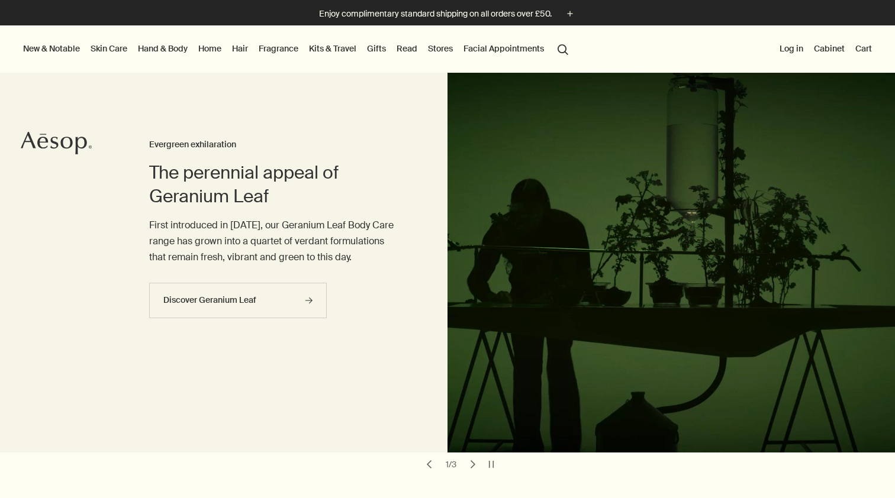
click at [275, 53] on link "Fragrance" at bounding box center [278, 48] width 44 height 15
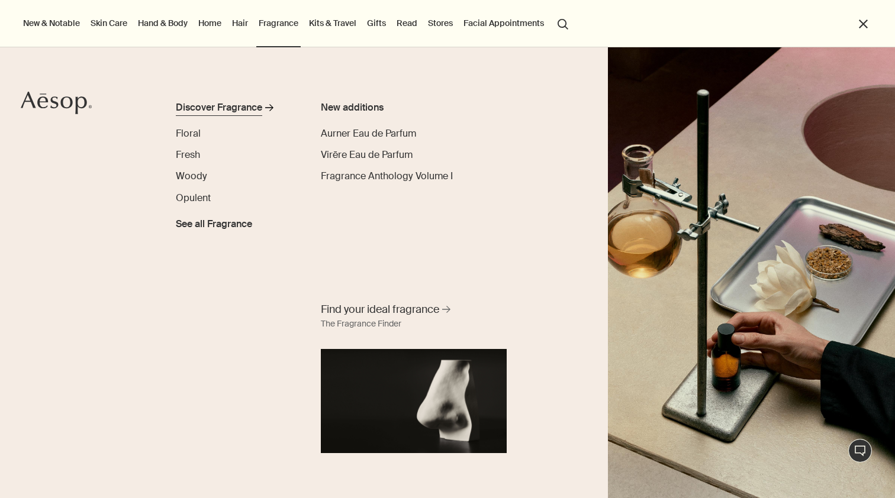
click at [235, 109] on div "Discover Fragrance" at bounding box center [219, 108] width 86 height 14
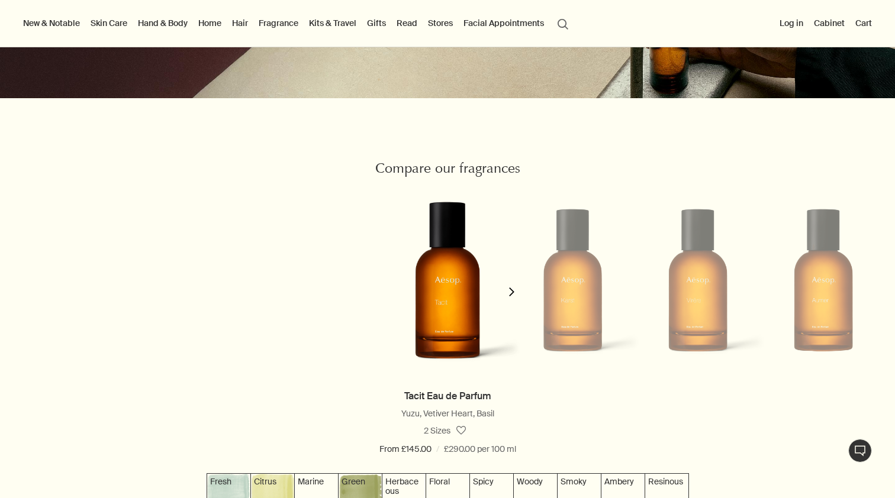
scroll to position [971, 0]
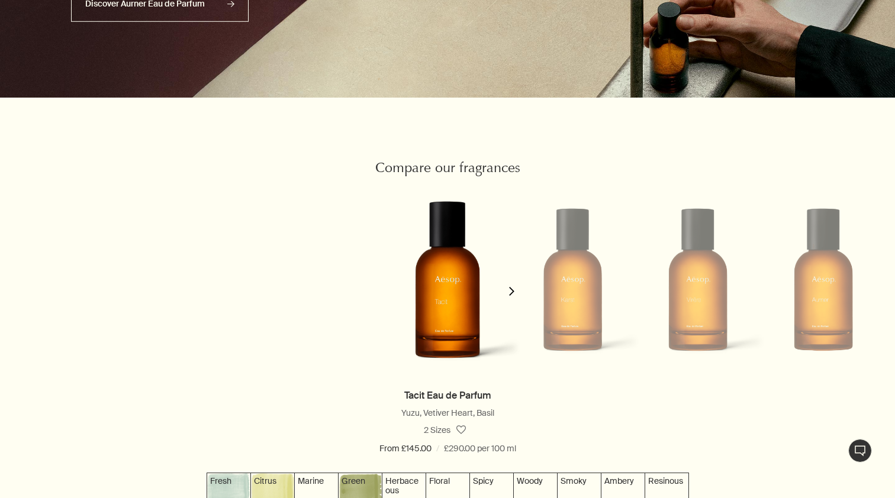
click at [501, 294] on button "chevron" at bounding box center [512, 283] width 24 height 207
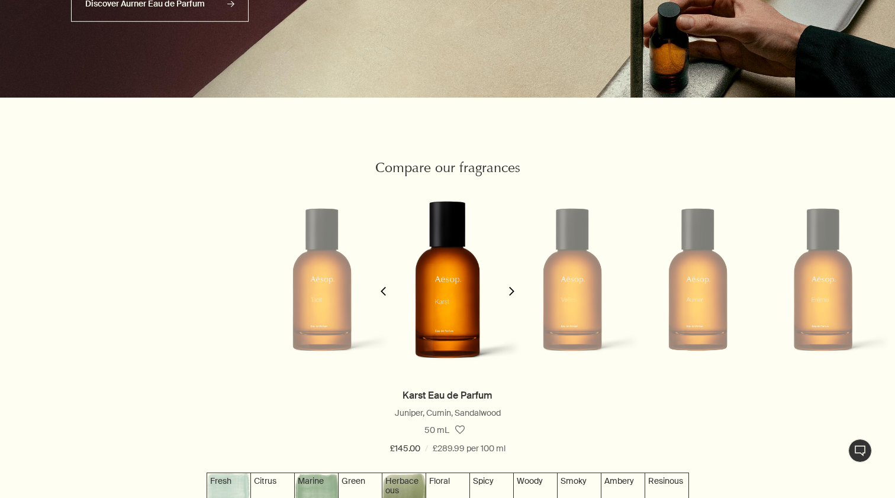
click at [500, 294] on button "chevron" at bounding box center [512, 283] width 24 height 207
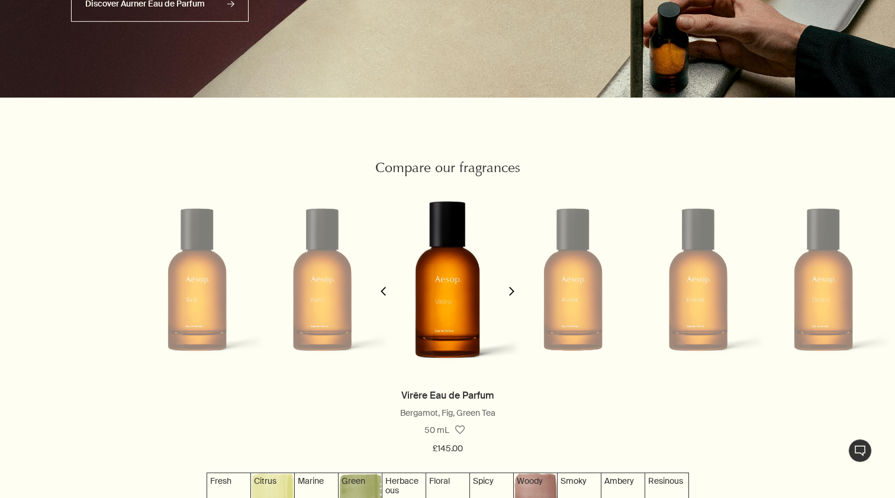
scroll to position [0, 250]
click at [500, 294] on button "chevron" at bounding box center [512, 283] width 24 height 207
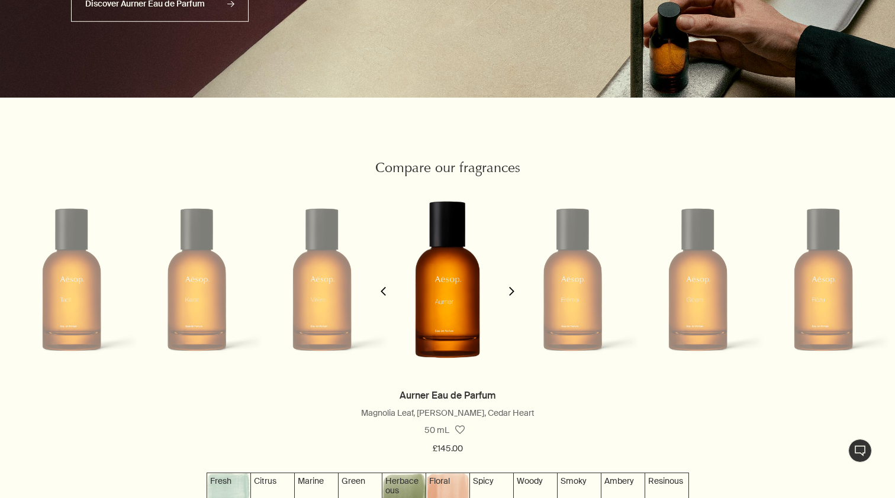
click at [388, 282] on button "chevron" at bounding box center [383, 283] width 24 height 207
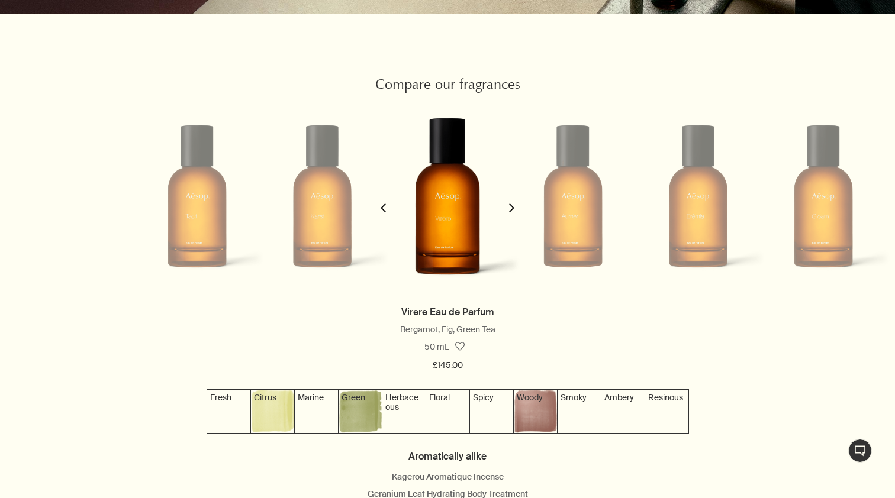
scroll to position [1087, 0]
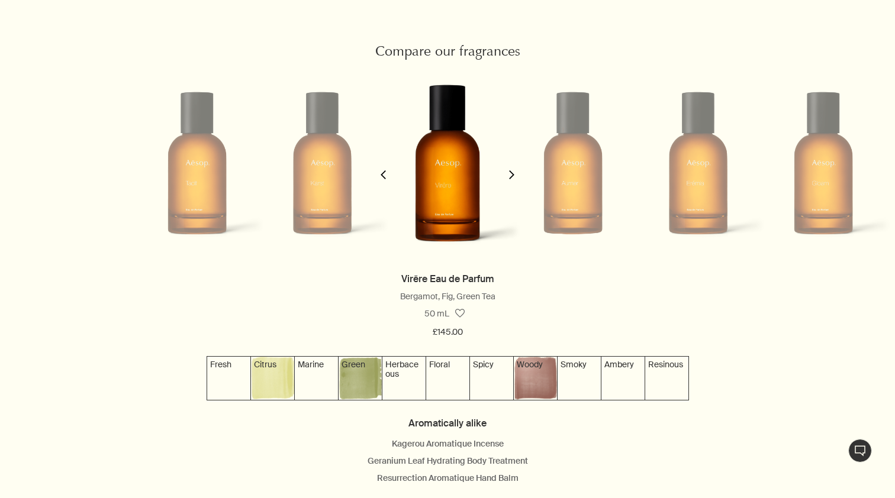
click at [507, 184] on button "chevron" at bounding box center [512, 167] width 24 height 207
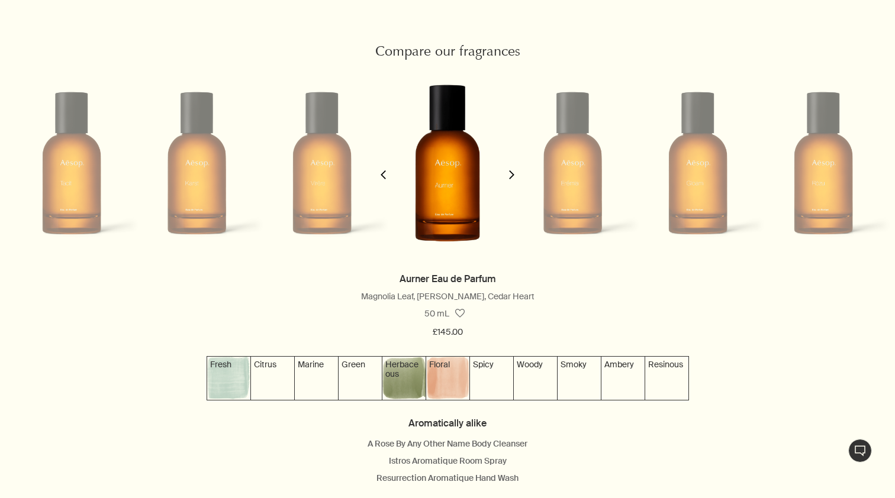
click at [507, 184] on button "chevron" at bounding box center [512, 167] width 24 height 207
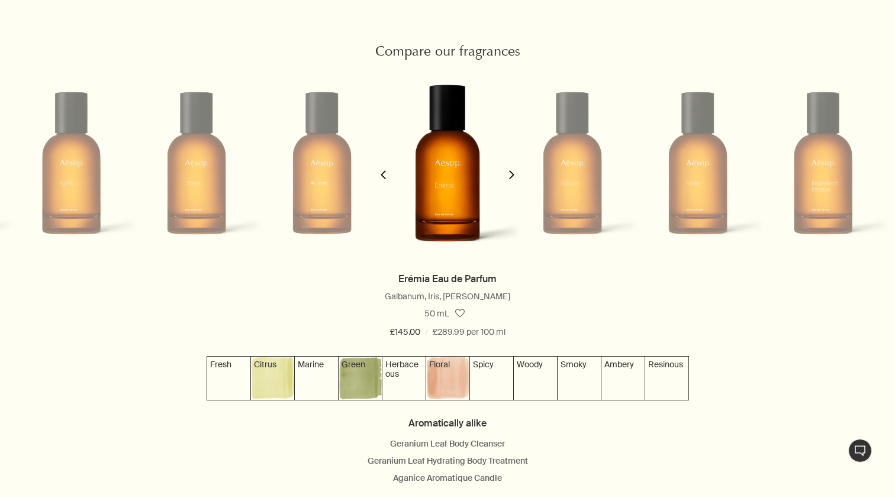
click at [507, 184] on button "chevron" at bounding box center [512, 167] width 24 height 207
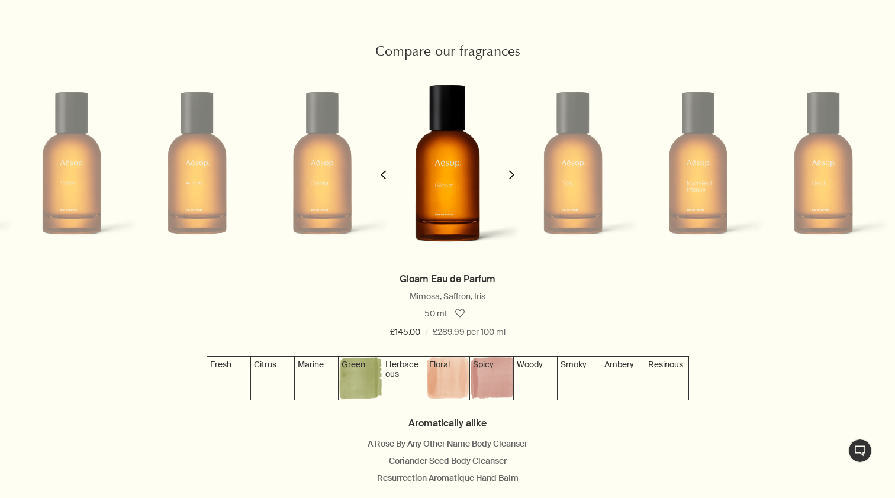
click at [388, 175] on button "chevron" at bounding box center [383, 167] width 24 height 207
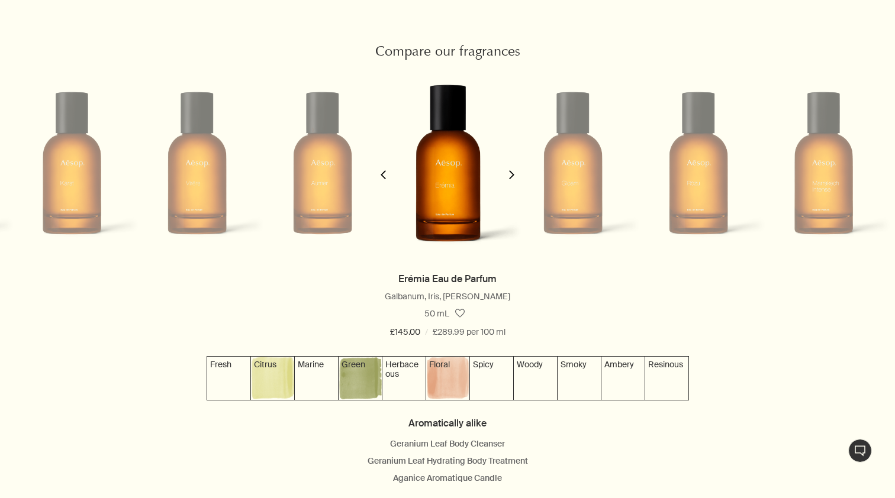
scroll to position [0, 501]
click at [510, 181] on button "chevron" at bounding box center [512, 167] width 24 height 207
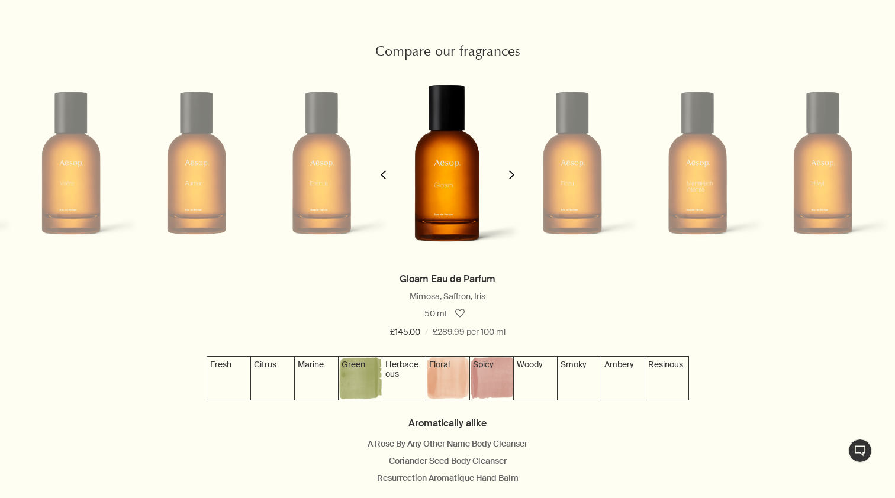
click at [510, 181] on button "chevron" at bounding box center [512, 167] width 24 height 207
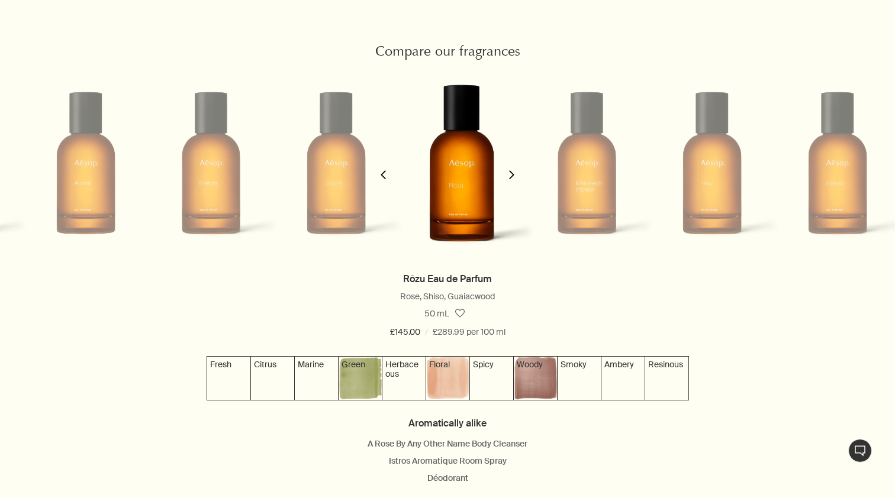
scroll to position [0, 1]
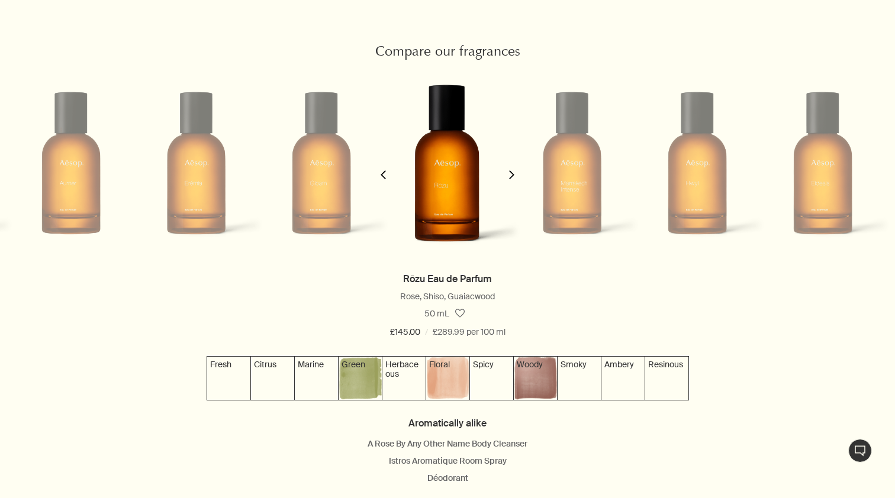
click at [510, 181] on button "chevron" at bounding box center [512, 167] width 24 height 207
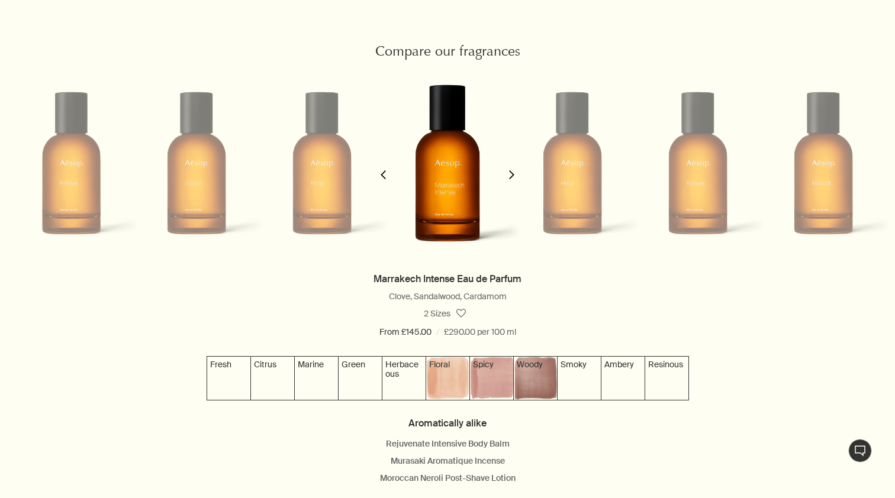
click at [513, 182] on button "chevron" at bounding box center [512, 167] width 24 height 207
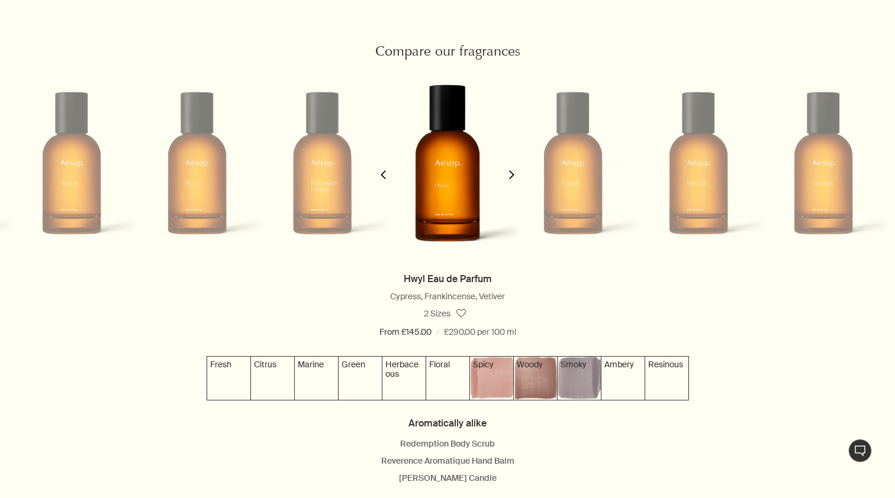
click at [512, 182] on button "chevron" at bounding box center [512, 167] width 24 height 207
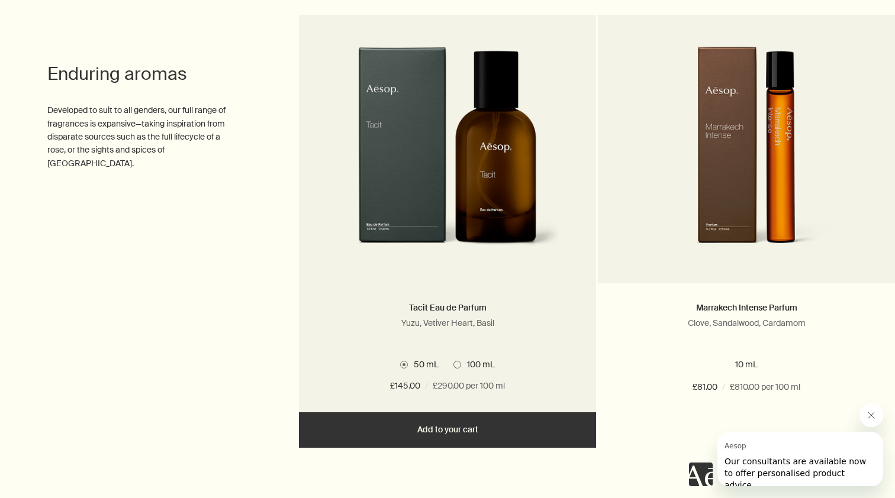
scroll to position [0, 0]
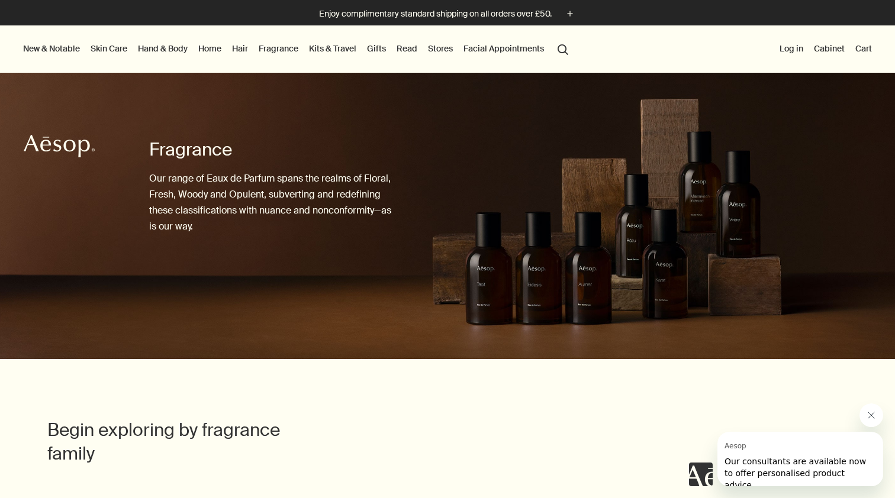
click at [124, 47] on link "Skin Care" at bounding box center [108, 48] width 41 height 15
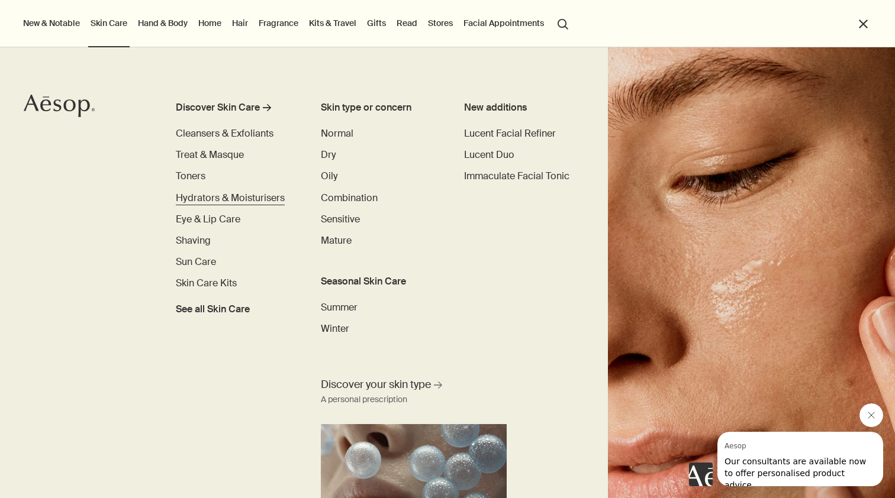
click at [229, 197] on span "Hydrators & Moisturisers" at bounding box center [230, 198] width 109 height 12
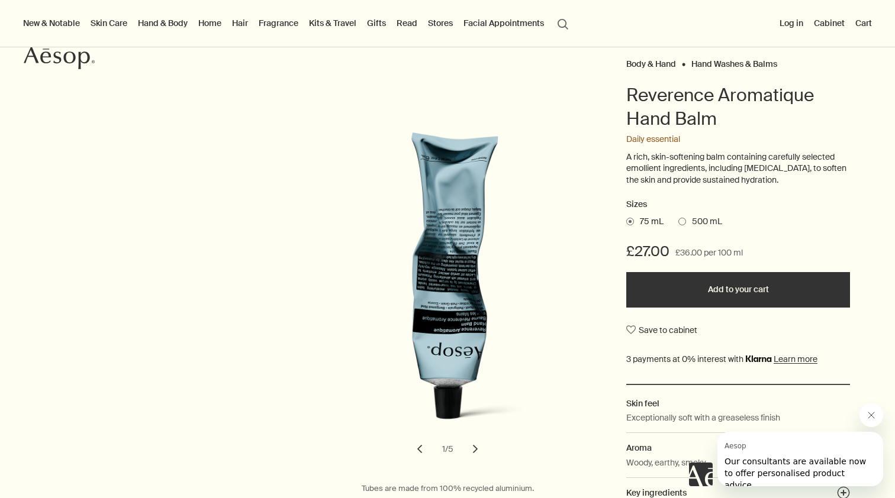
scroll to position [89, 0]
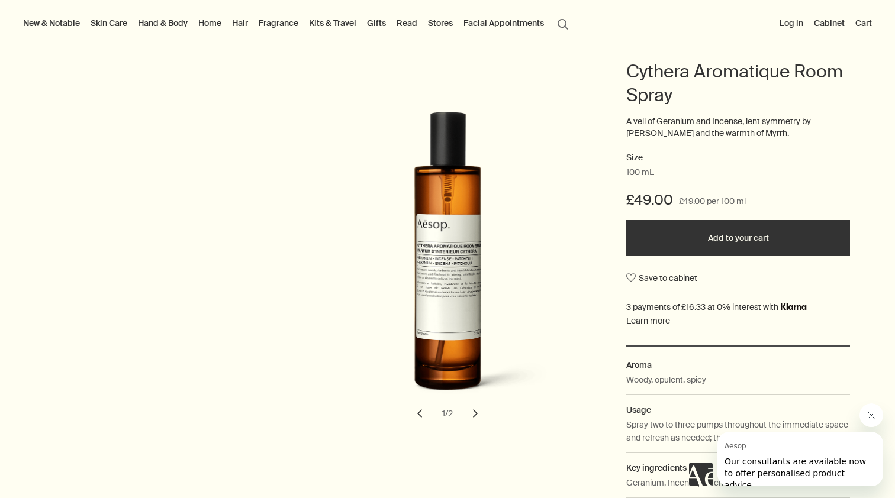
scroll to position [126, 0]
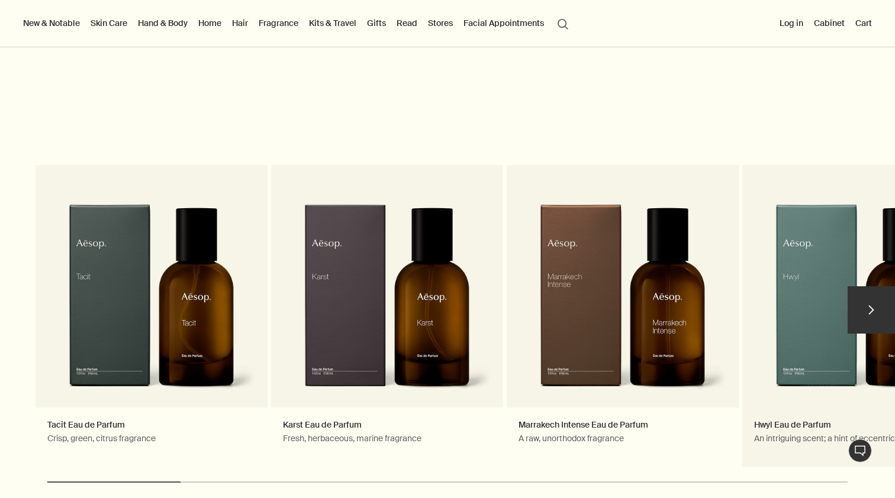
scroll to position [2104, 0]
click at [875, 287] on button "chevron" at bounding box center [870, 309] width 47 height 47
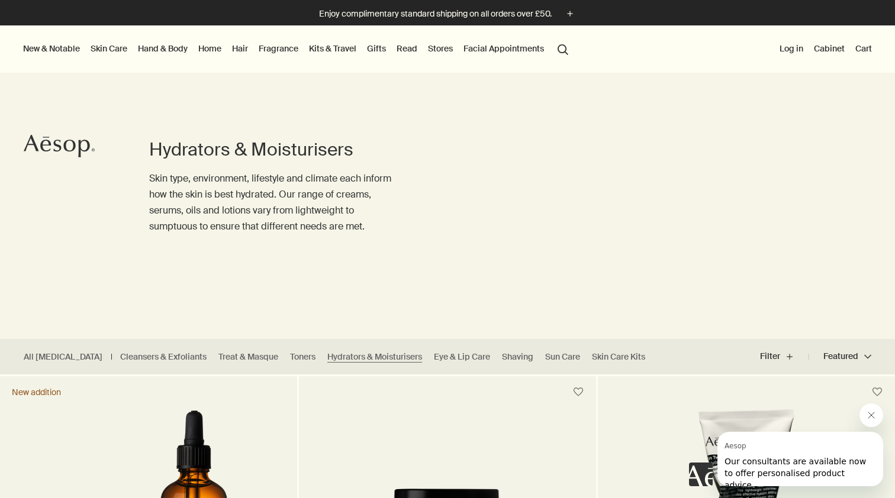
click at [114, 52] on link "Skin Care" at bounding box center [108, 48] width 41 height 15
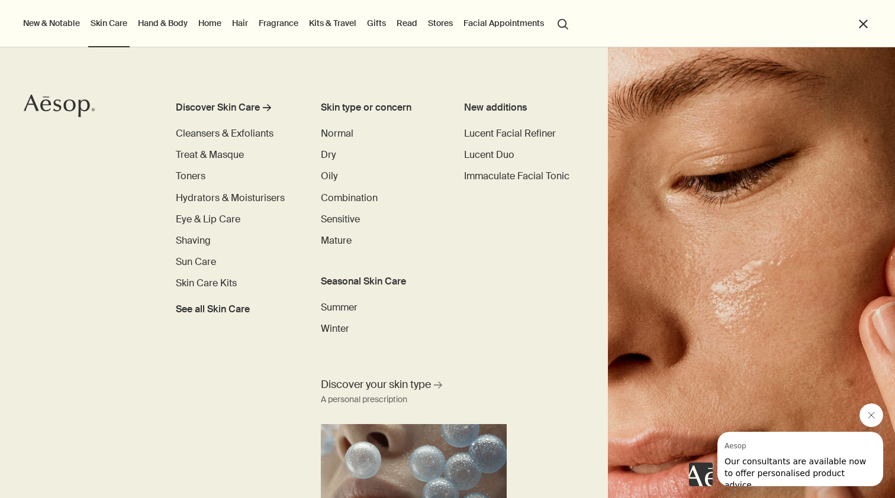
click at [170, 19] on link "Hand & Body" at bounding box center [163, 22] width 54 height 15
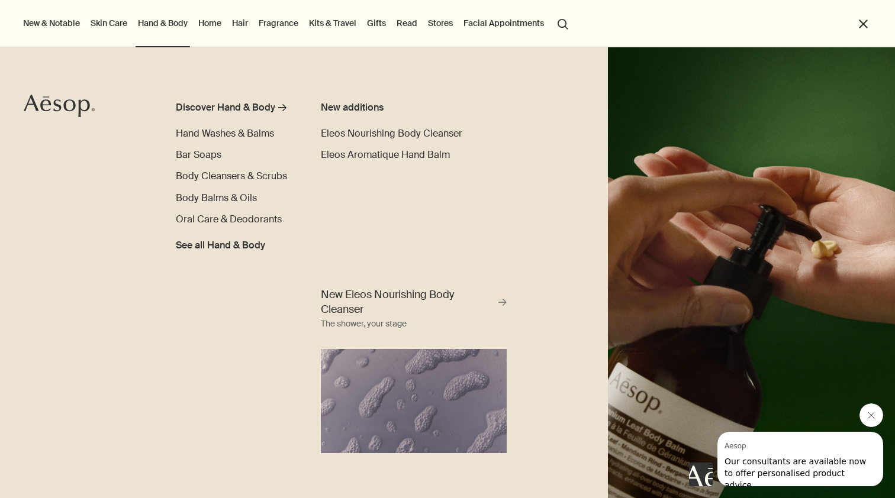
click at [211, 19] on link "Home" at bounding box center [210, 22] width 28 height 15
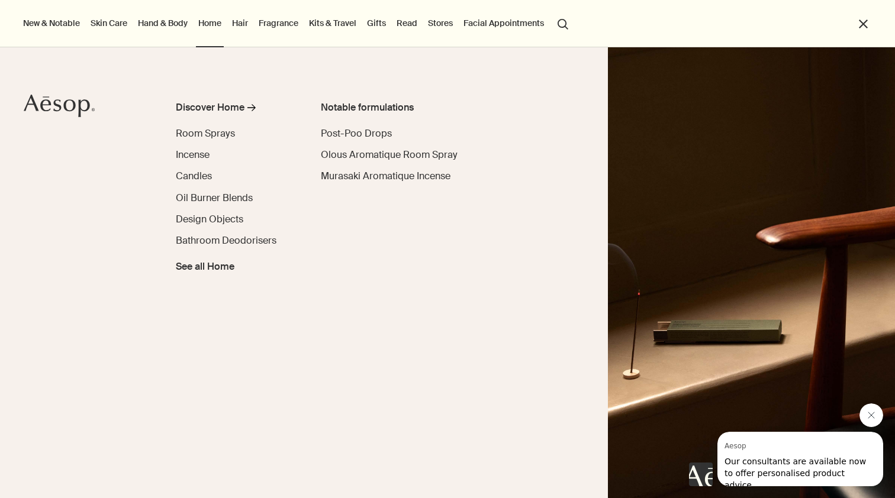
click at [250, 24] on link "Hair" at bounding box center [240, 22] width 21 height 15
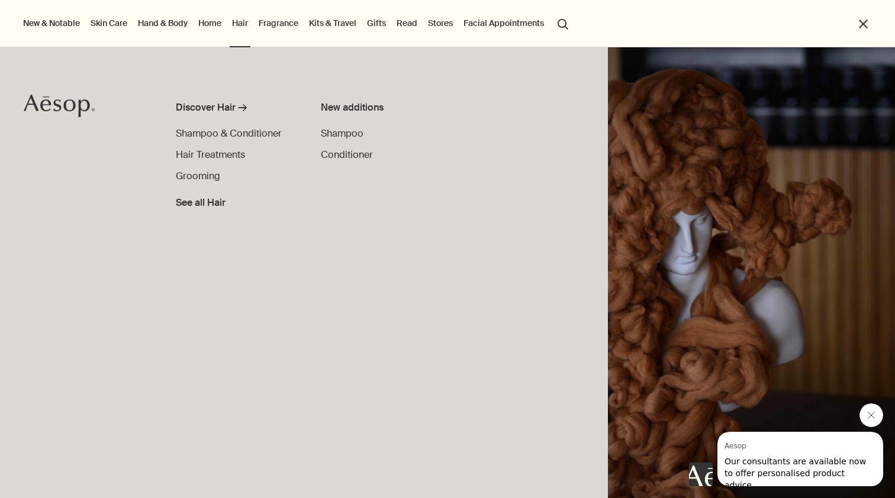
click at [281, 28] on link "Fragrance" at bounding box center [278, 22] width 44 height 15
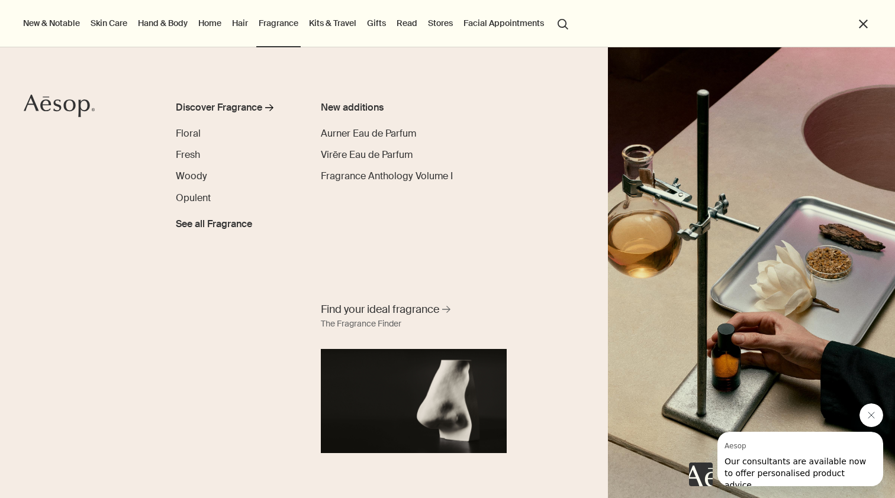
click at [249, 27] on link "Hair" at bounding box center [240, 22] width 21 height 15
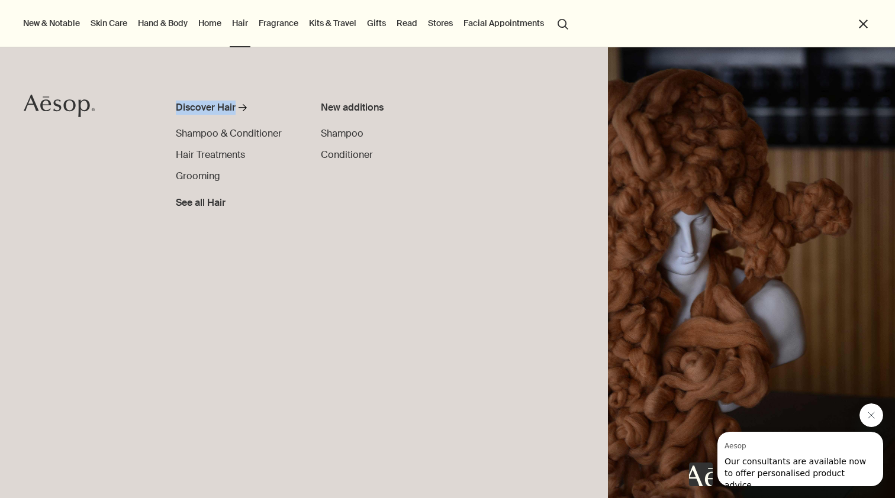
click at [301, 25] on link "Fragrance" at bounding box center [278, 22] width 44 height 15
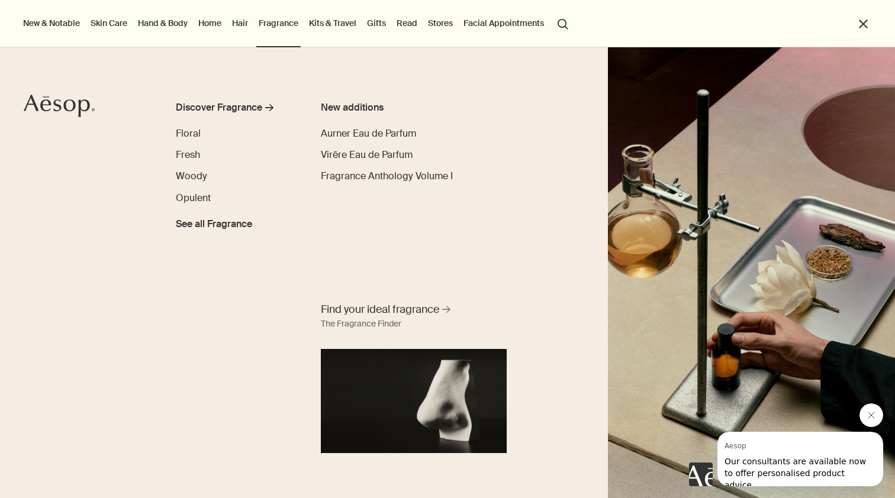
click at [330, 23] on link "Kits & Travel" at bounding box center [333, 22] width 52 height 15
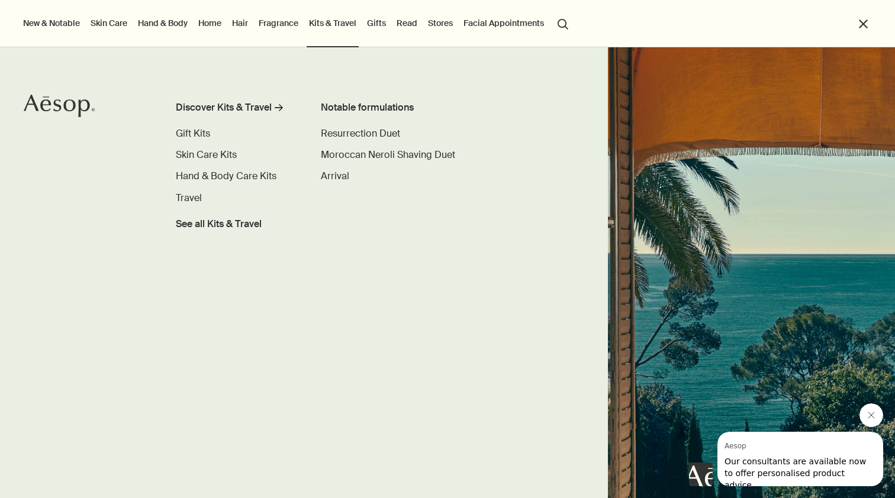
click at [117, 22] on link "Skin Care" at bounding box center [108, 22] width 41 height 15
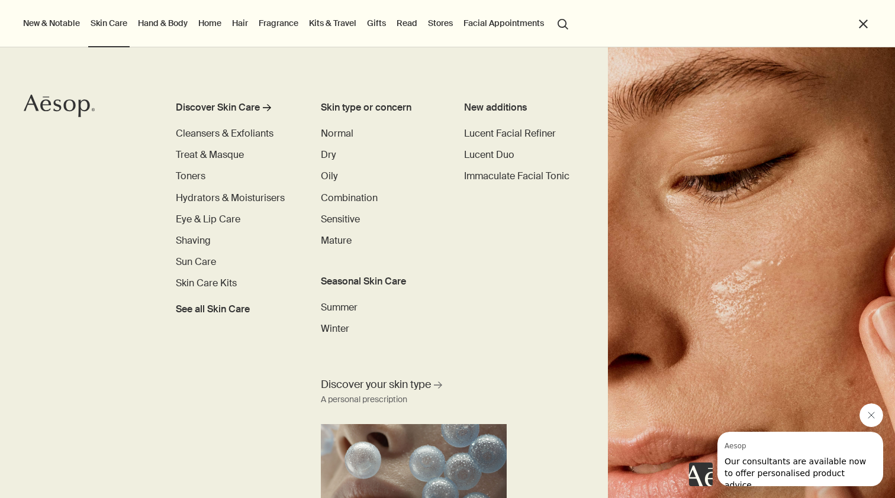
click at [155, 27] on link "Hand & Body" at bounding box center [163, 22] width 54 height 15
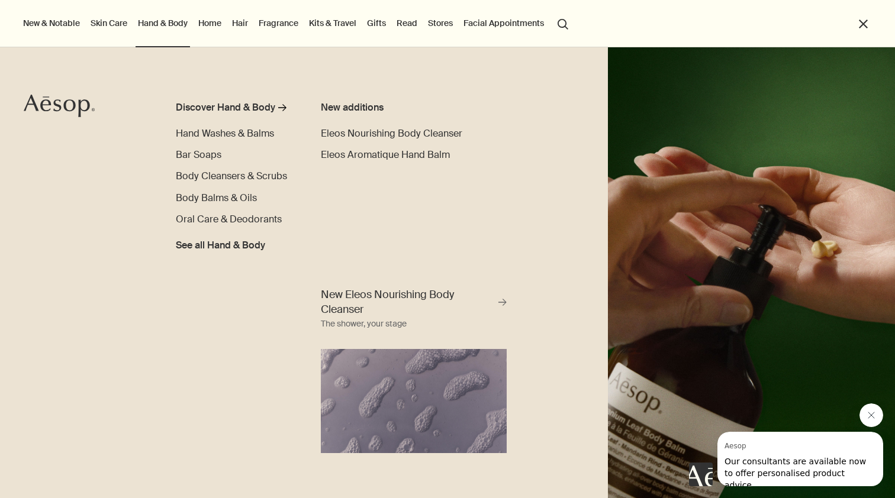
click at [224, 18] on link "Home" at bounding box center [210, 22] width 28 height 15
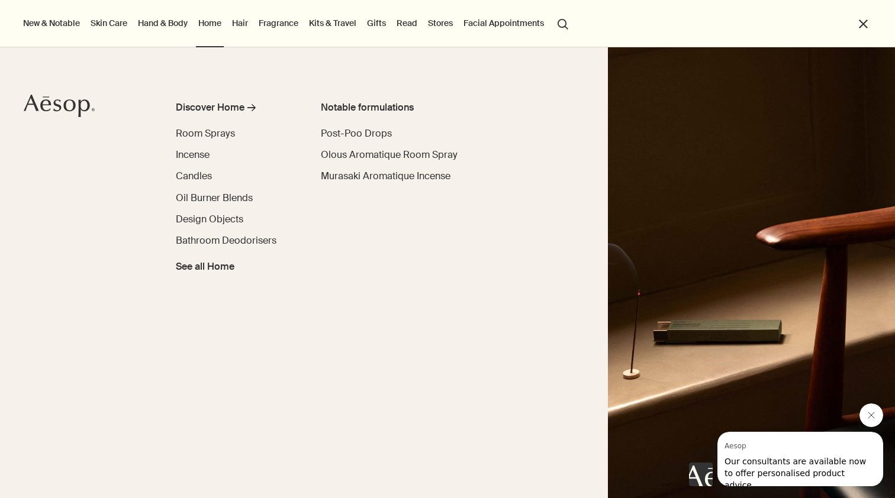
click at [243, 21] on link "Hair" at bounding box center [240, 22] width 21 height 15
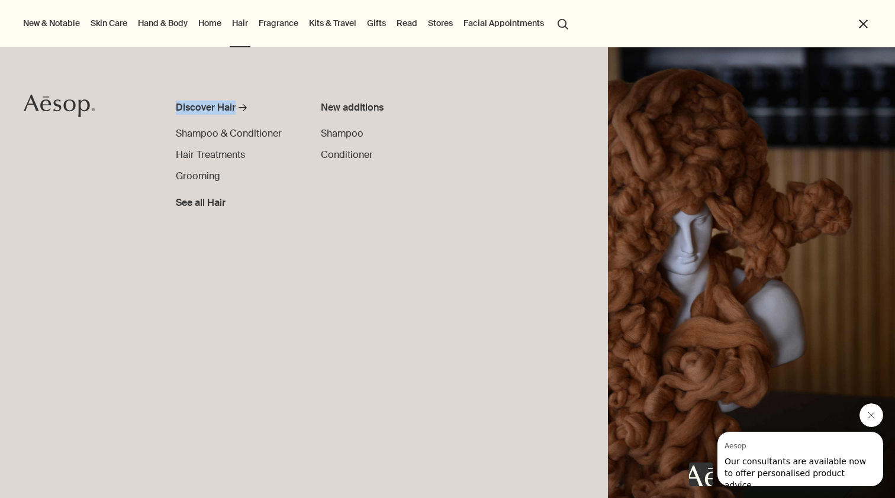
click at [283, 28] on link "Fragrance" at bounding box center [278, 22] width 44 height 15
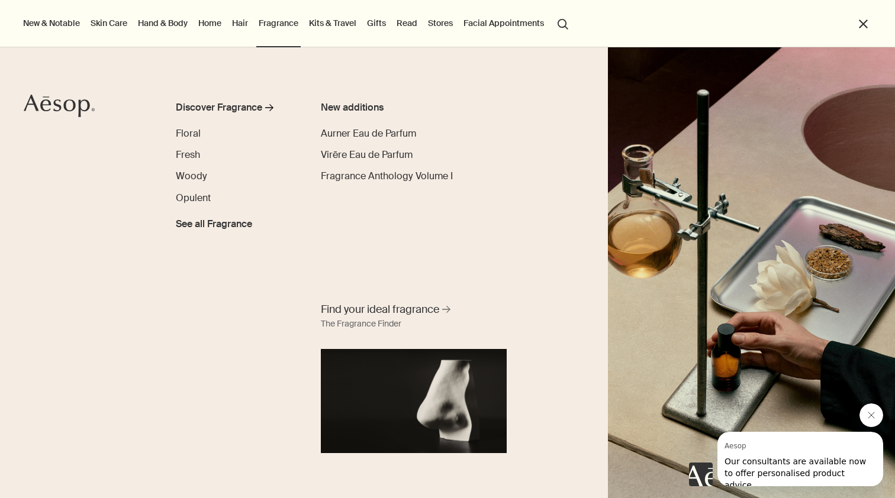
click at [340, 15] on link "Kits & Travel" at bounding box center [333, 22] width 52 height 15
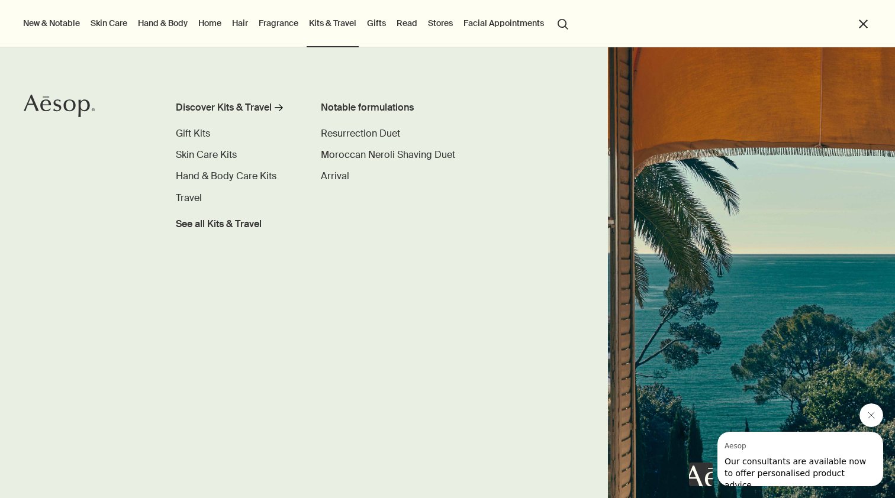
click at [407, 28] on link "Read" at bounding box center [406, 22] width 25 height 15
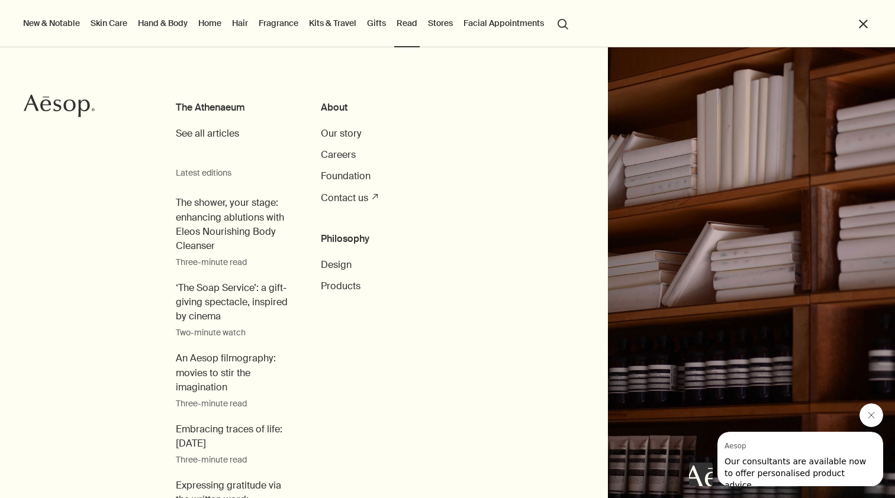
click at [460, 25] on ul "New & Notable New additions Lucent Facial Refiner Lucent Duo Eleos Nourishing B…" at bounding box center [444, 23] width 847 height 47
click at [448, 27] on button "Stores" at bounding box center [440, 22] width 30 height 15
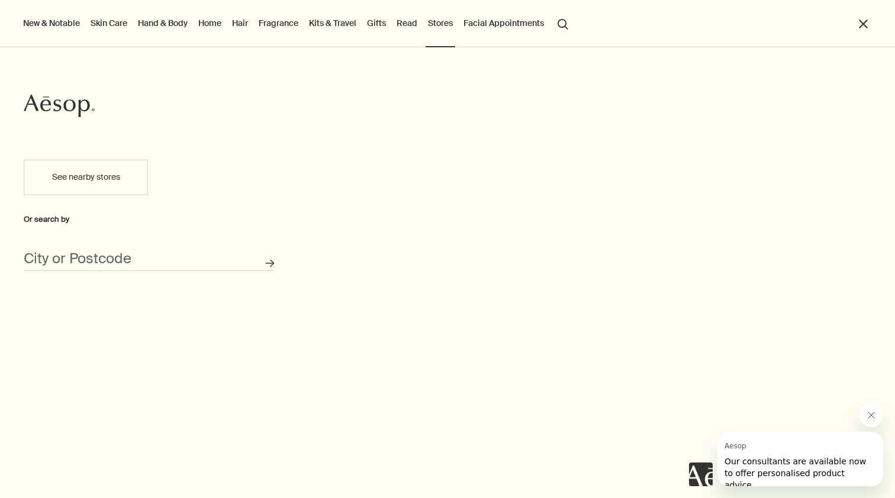
click at [382, 25] on link "Gifts" at bounding box center [377, 22] width 24 height 15
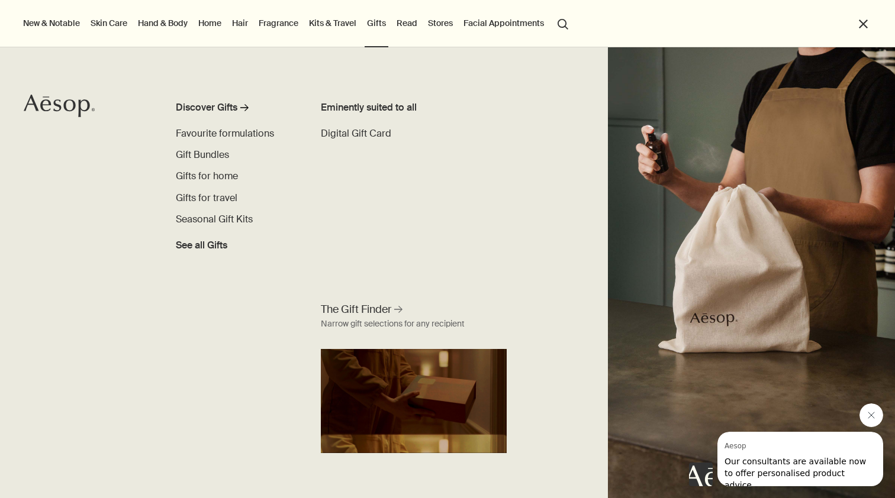
click at [346, 27] on link "Kits & Travel" at bounding box center [333, 22] width 52 height 15
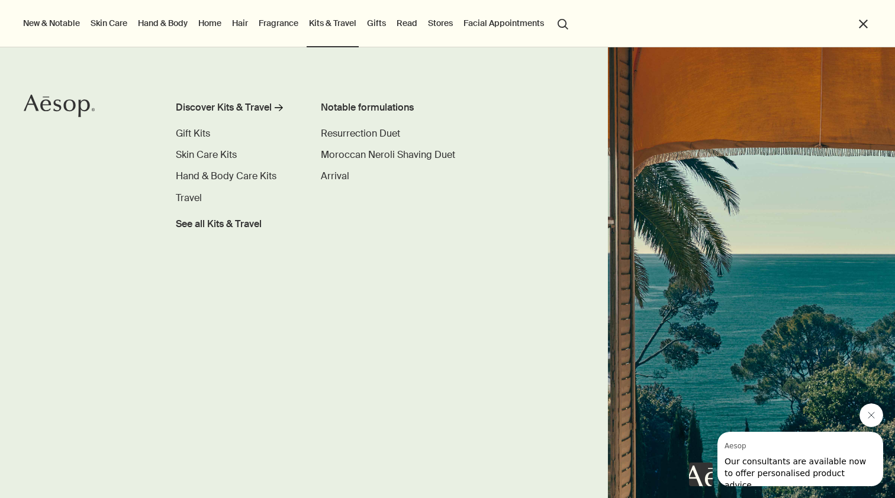
click at [277, 31] on li "Fragrance Discover Fragrance rightArrow Floral Fresh Woody Opulent See all Frag…" at bounding box center [278, 23] width 44 height 47
click at [276, 31] on li "Fragrance Discover Fragrance rightArrow Floral Fresh Woody Opulent See all Frag…" at bounding box center [278, 23] width 44 height 47
click at [101, 25] on link "Skin Care" at bounding box center [108, 22] width 41 height 15
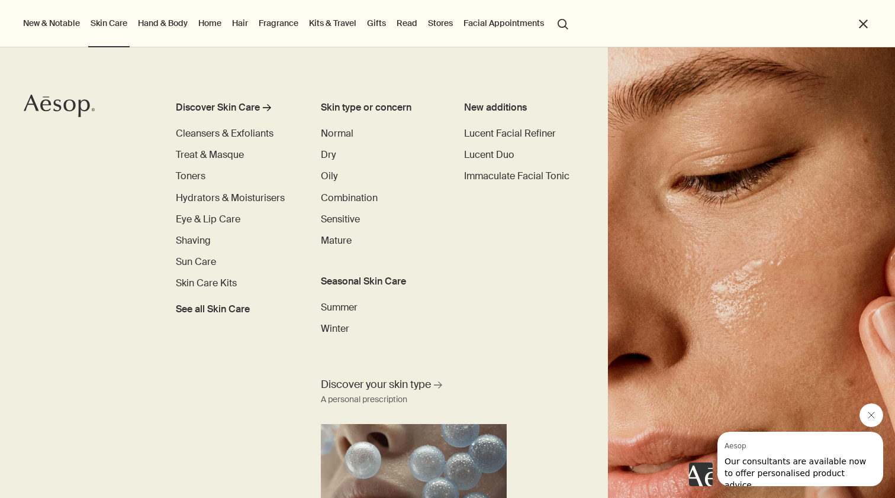
click at [160, 33] on li "Hand & Body Discover Hand & Body rightArrow Hand Washes & Balms Bar Soaps Body …" at bounding box center [163, 23] width 54 height 47
click at [162, 26] on link "Hand & Body" at bounding box center [163, 22] width 54 height 15
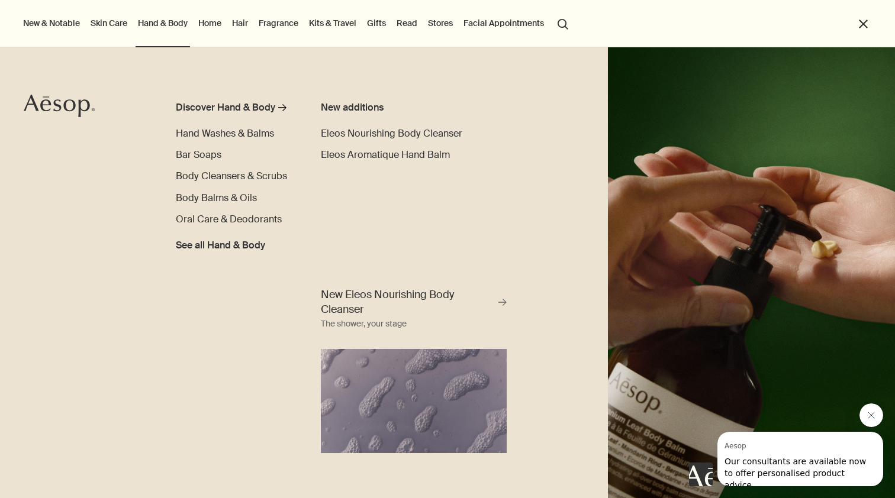
click at [207, 22] on link "Home" at bounding box center [210, 22] width 28 height 15
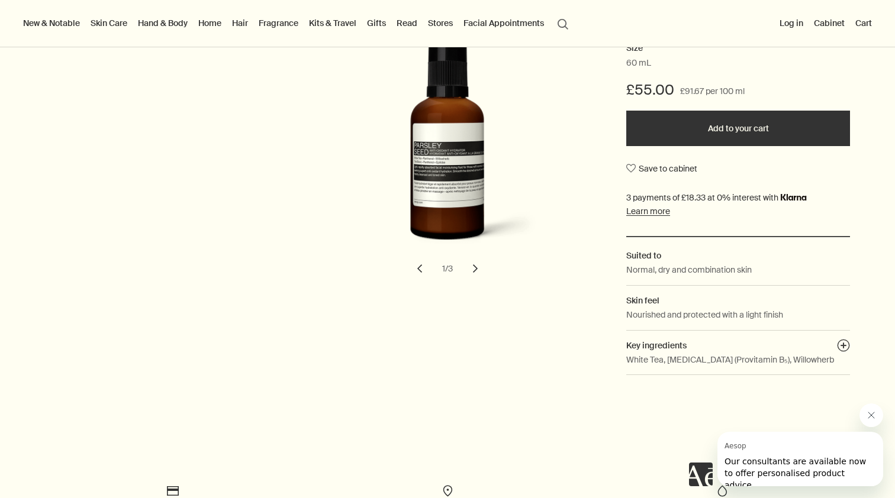
scroll to position [176, 0]
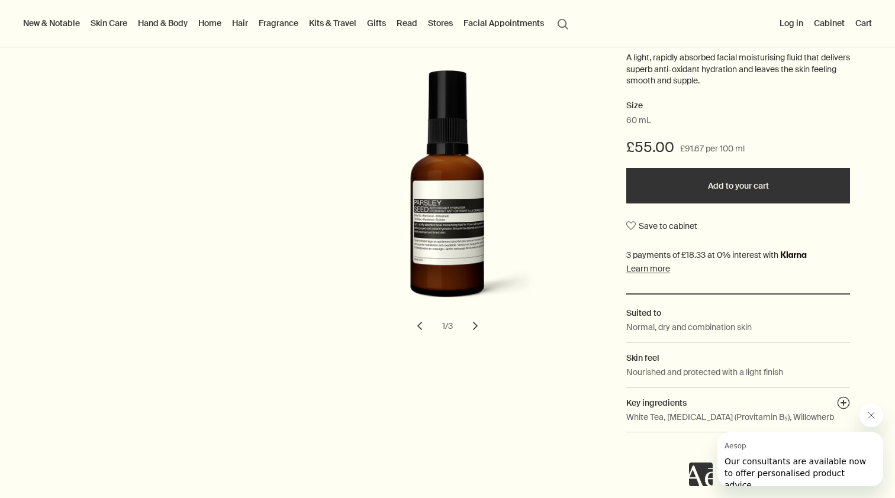
click at [470, 334] on button "chevron" at bounding box center [475, 326] width 26 height 26
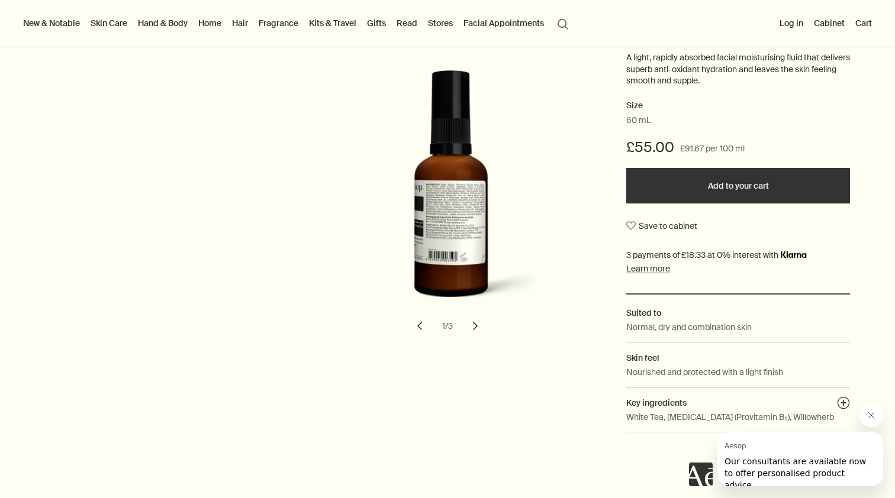
click at [470, 325] on button "chevron" at bounding box center [475, 326] width 26 height 26
click at [472, 325] on button "chevron" at bounding box center [475, 326] width 26 height 26
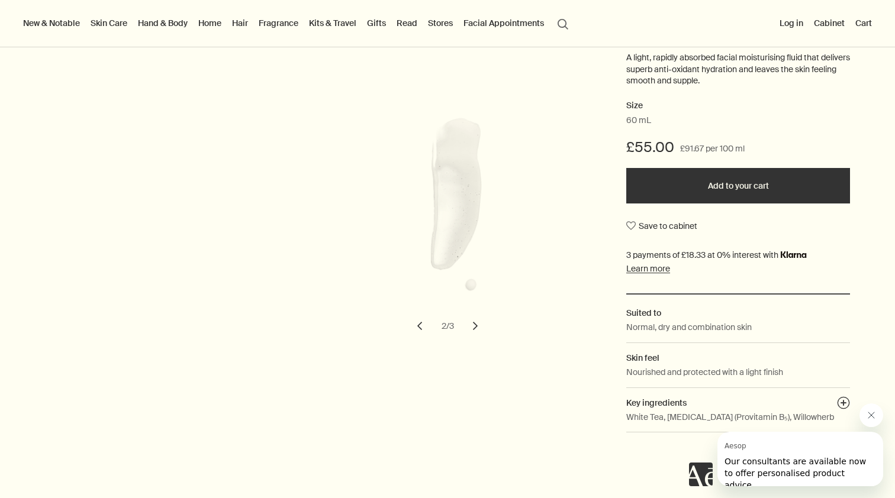
click at [472, 323] on button "chevron" at bounding box center [475, 326] width 26 height 26
click at [472, 324] on button "chevron" at bounding box center [475, 326] width 26 height 26
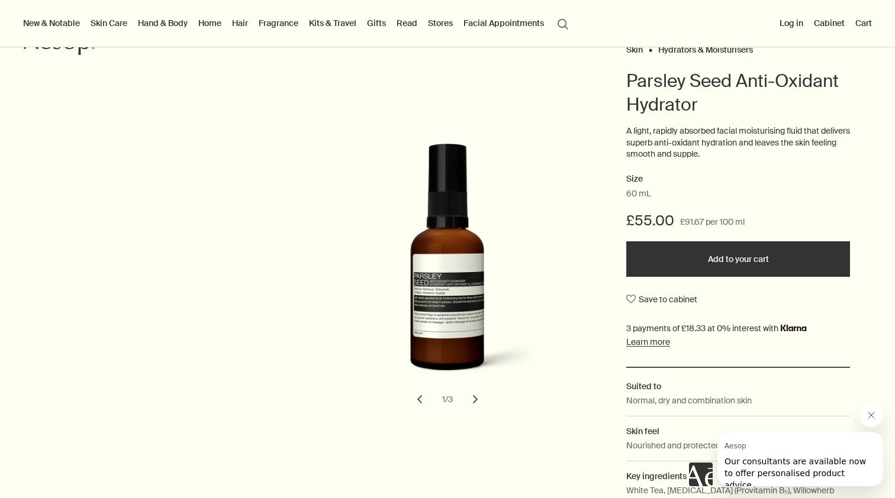
scroll to position [5, 0]
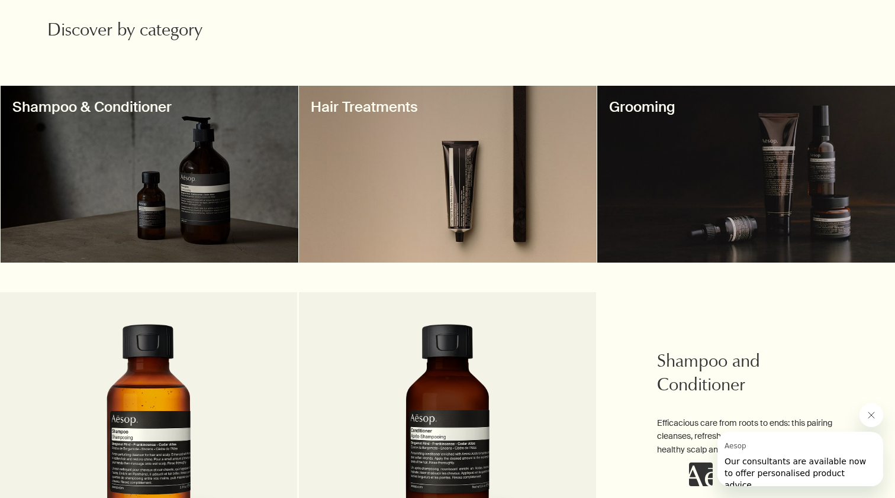
scroll to position [369, 0]
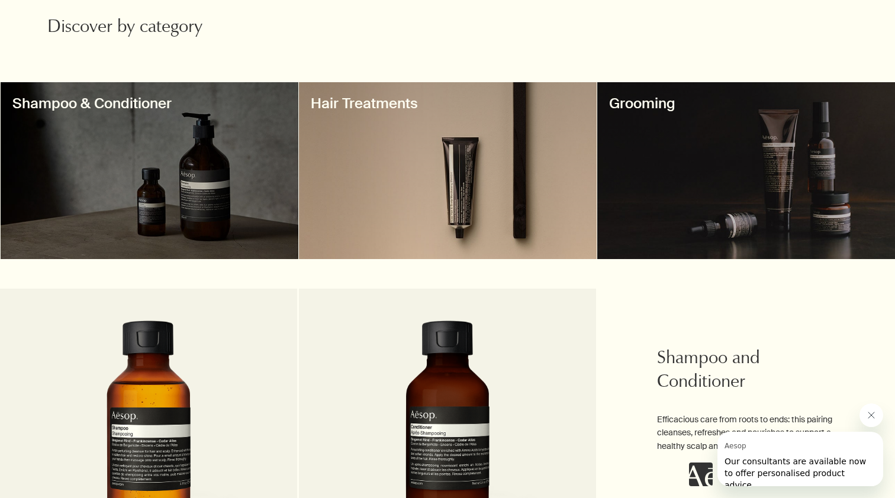
click at [488, 201] on div at bounding box center [448, 170] width 298 height 177
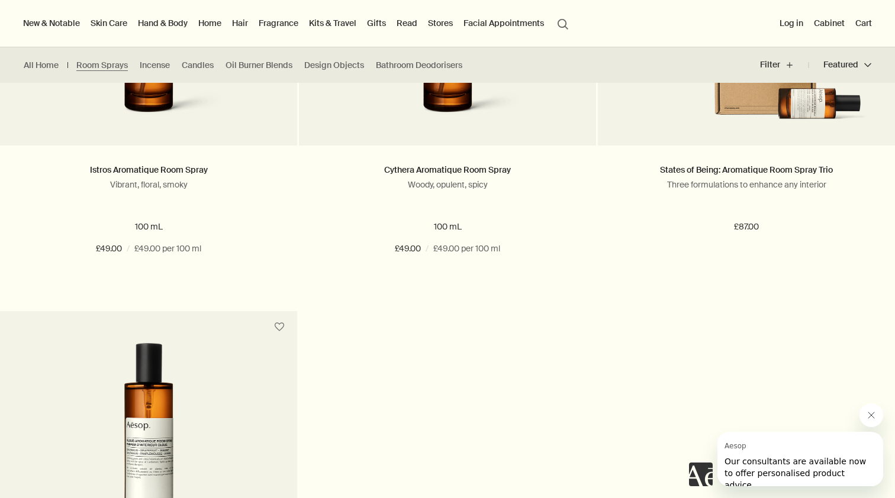
scroll to position [398, 0]
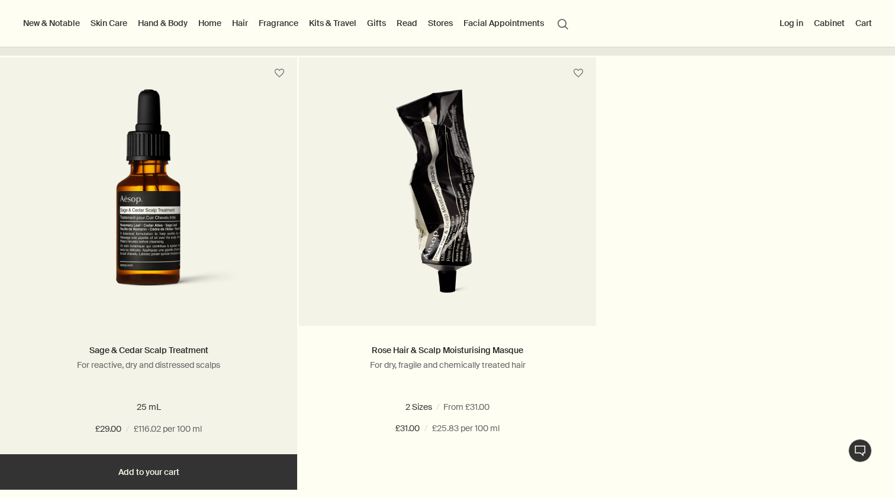
scroll to position [315, 0]
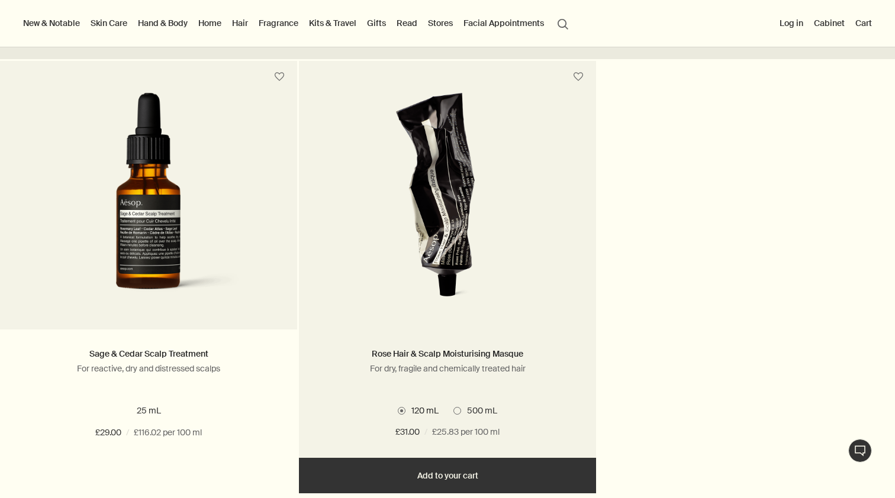
click at [401, 160] on img at bounding box center [447, 202] width 185 height 219
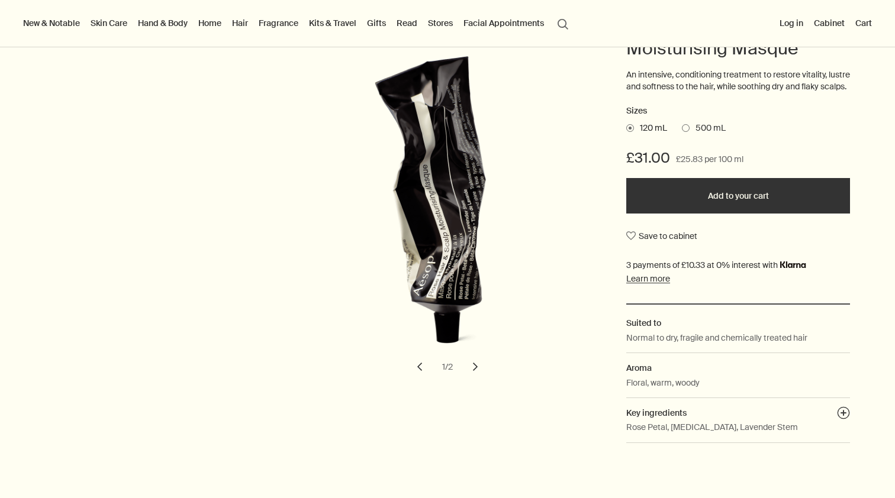
scroll to position [185, 0]
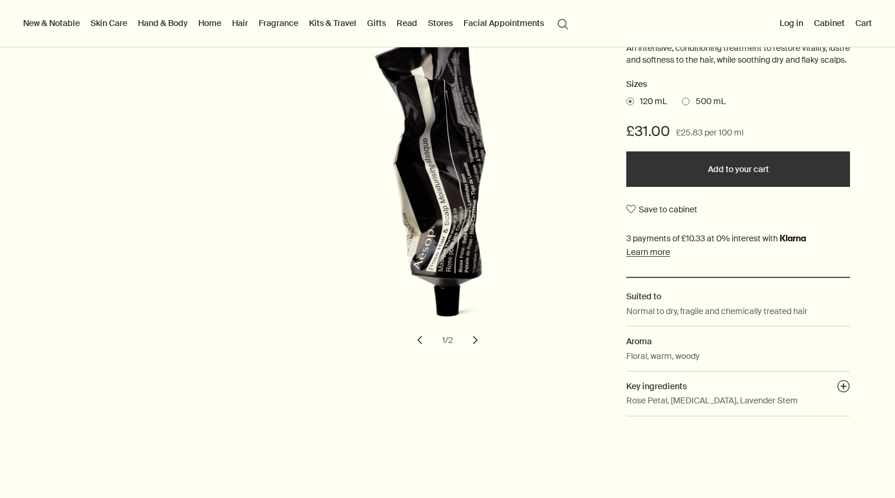
click at [478, 342] on button "chevron" at bounding box center [475, 340] width 26 height 26
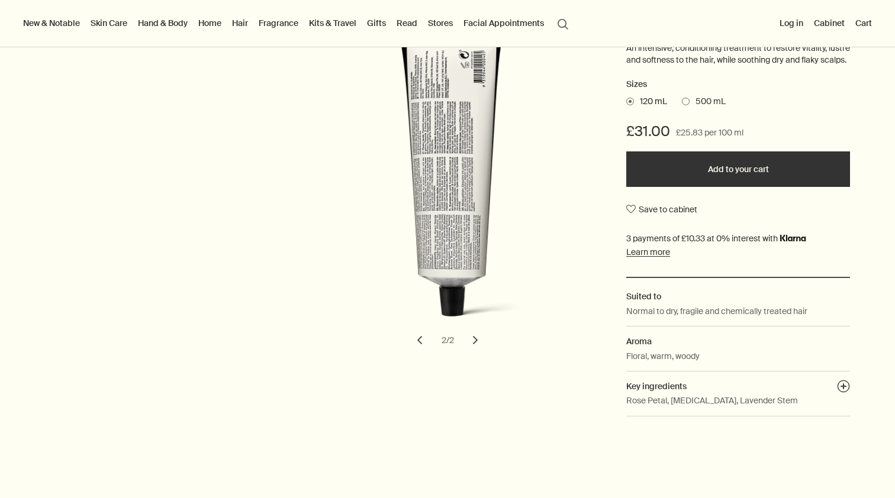
click at [477, 342] on button "chevron" at bounding box center [475, 340] width 26 height 26
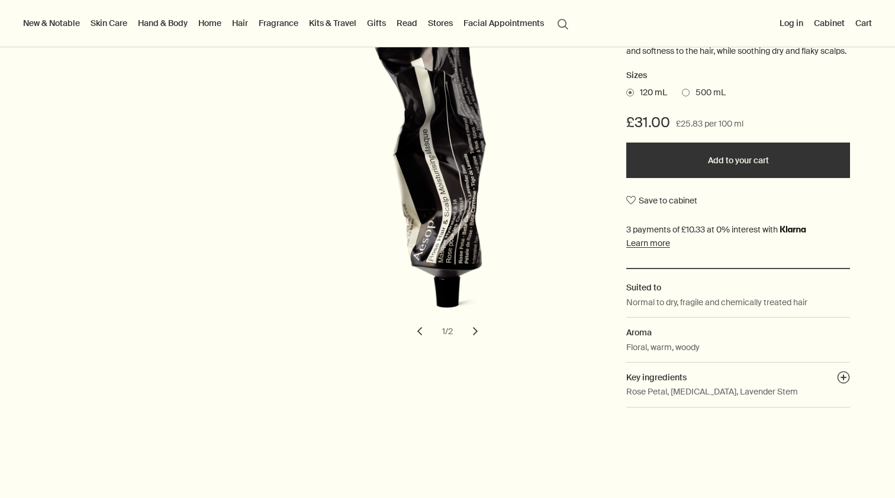
scroll to position [203, 0]
